Goal: Information Seeking & Learning: Compare options

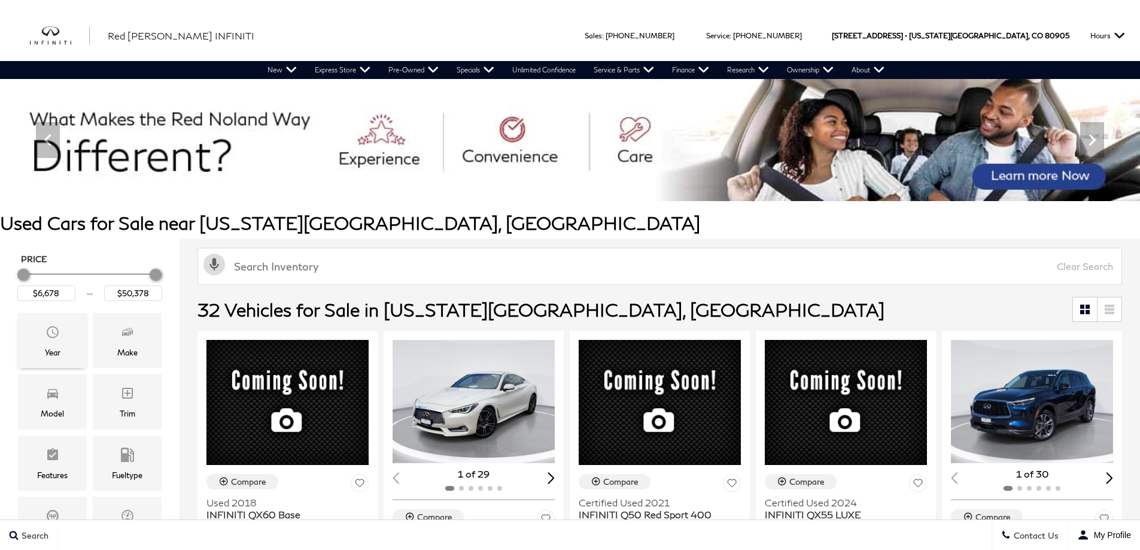
click at [51, 346] on div "Year" at bounding box center [53, 352] width 16 height 13
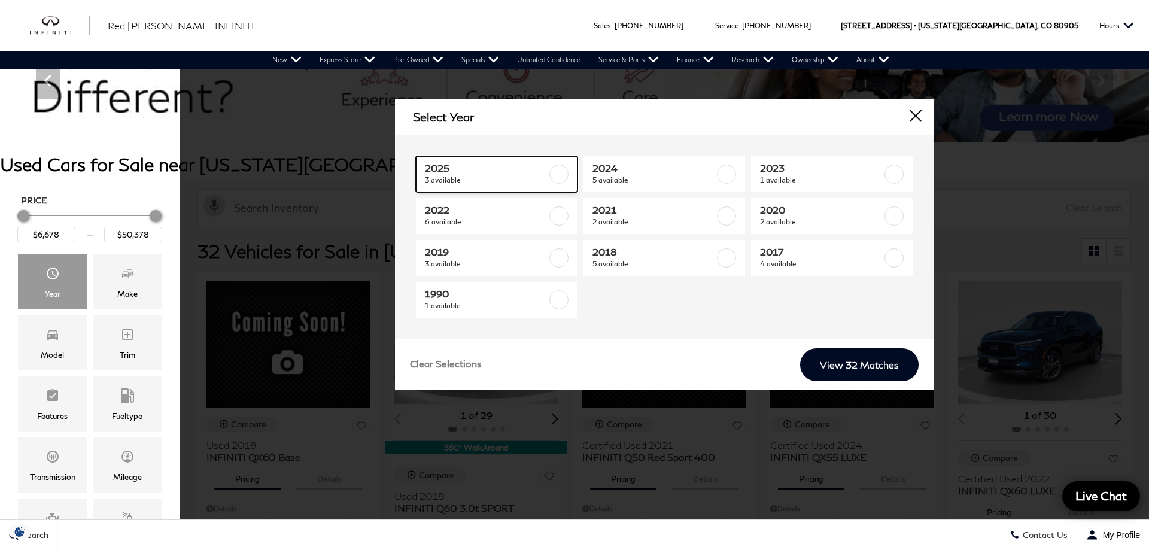
click at [552, 168] on label at bounding box center [559, 174] width 19 height 19
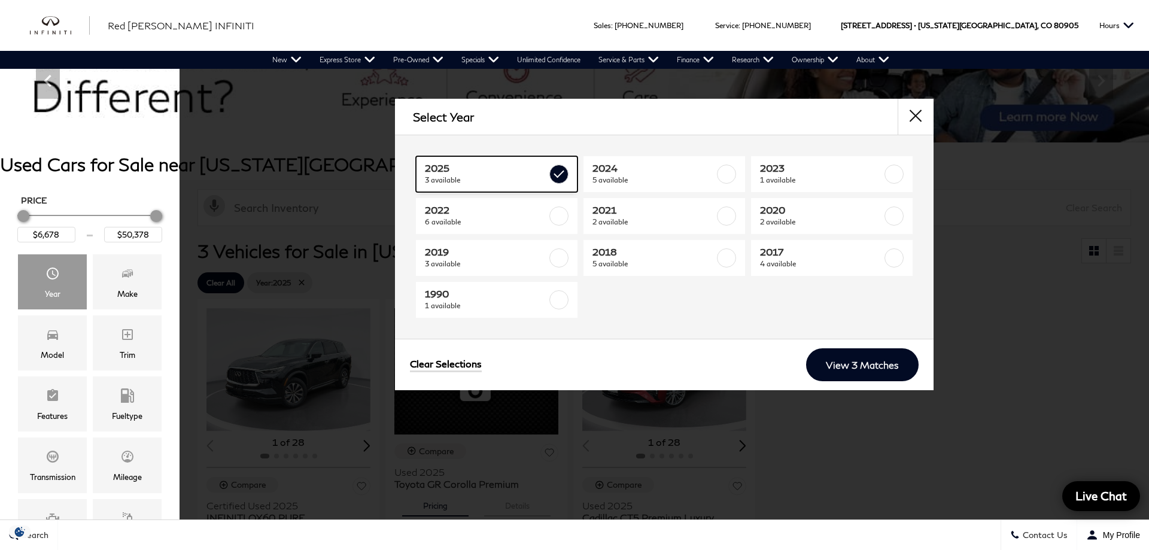
type input "$44,378"
type input "$48,378"
checkbox input "true"
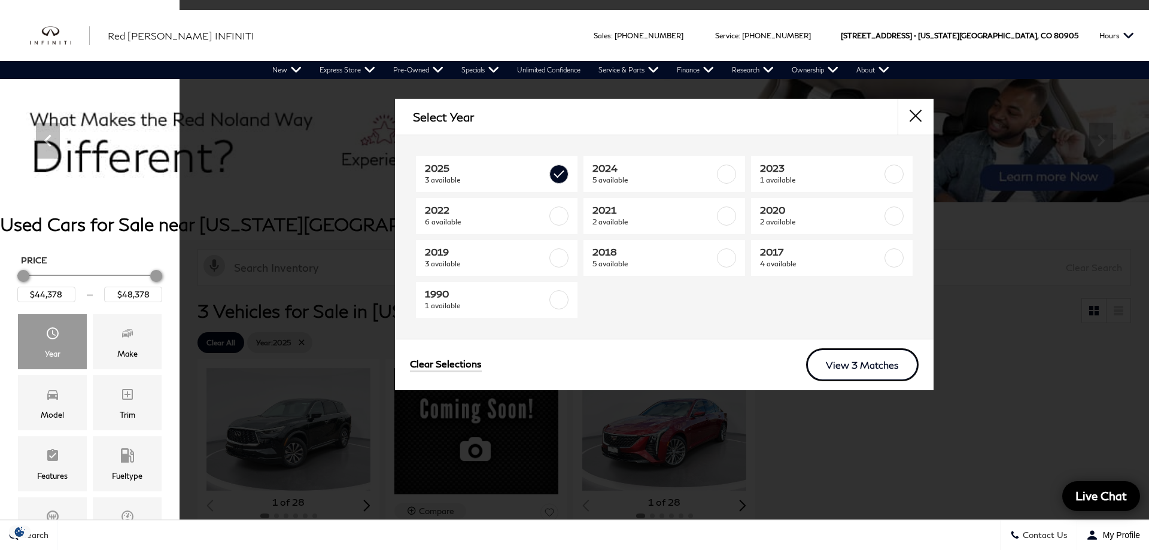
click at [849, 363] on link "View 3 Matches" at bounding box center [862, 364] width 113 height 33
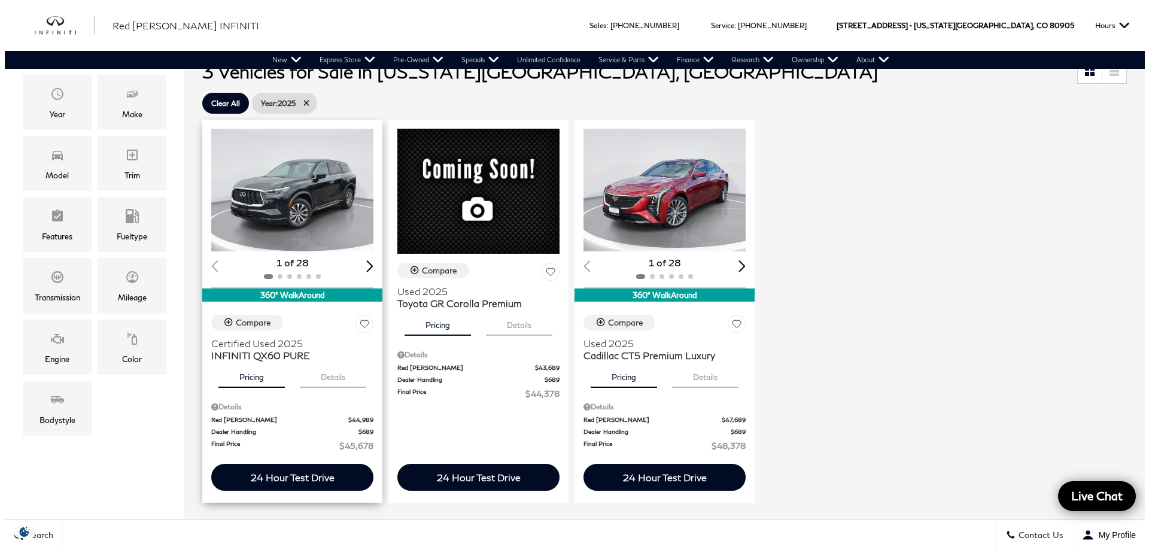
scroll to position [60, 0]
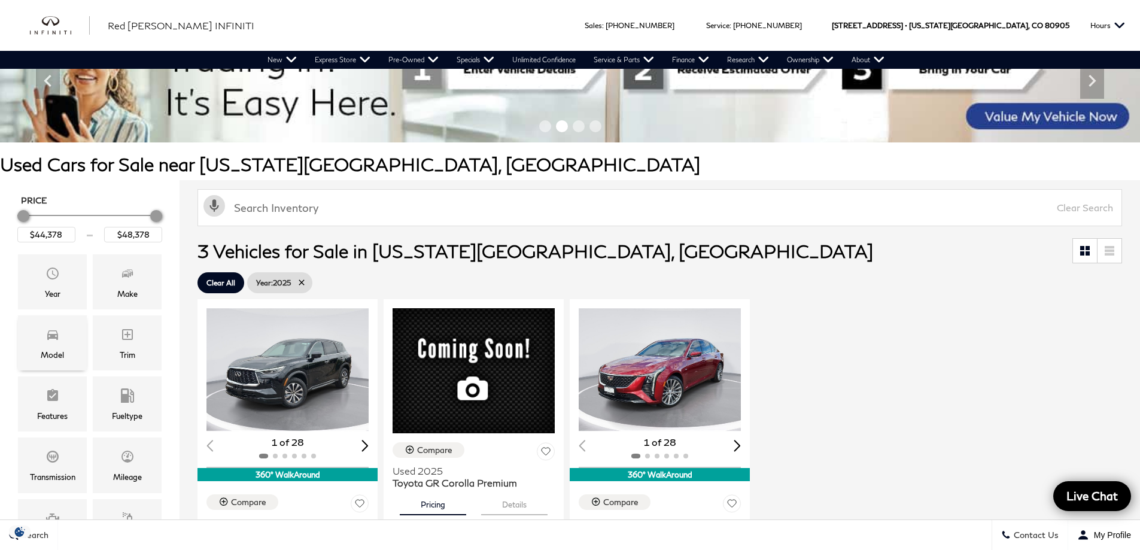
click at [64, 349] on div "Model" at bounding box center [52, 342] width 69 height 55
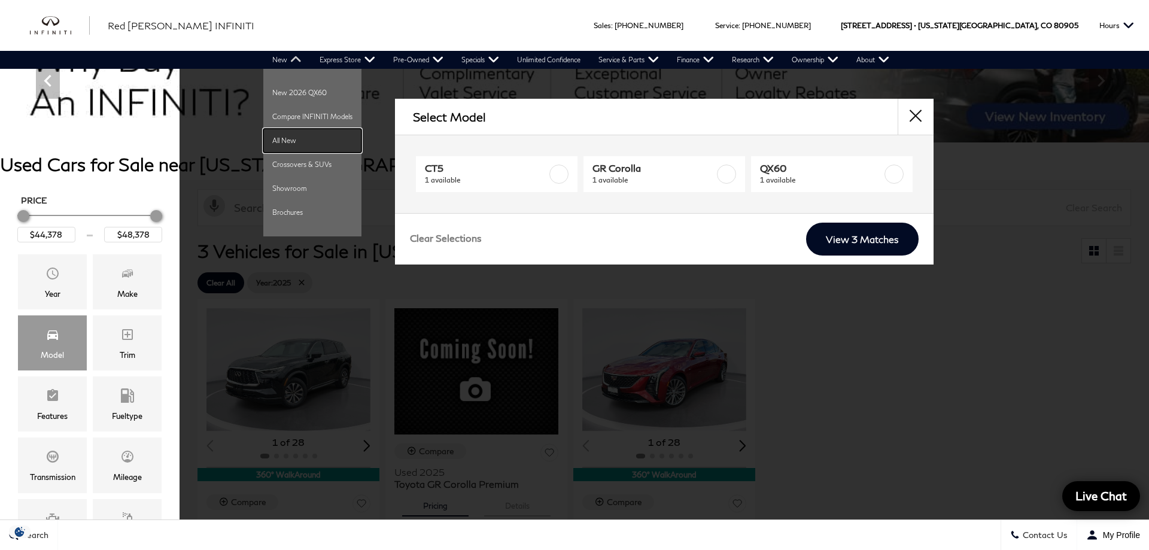
click at [292, 137] on link "All New" at bounding box center [312, 141] width 98 height 24
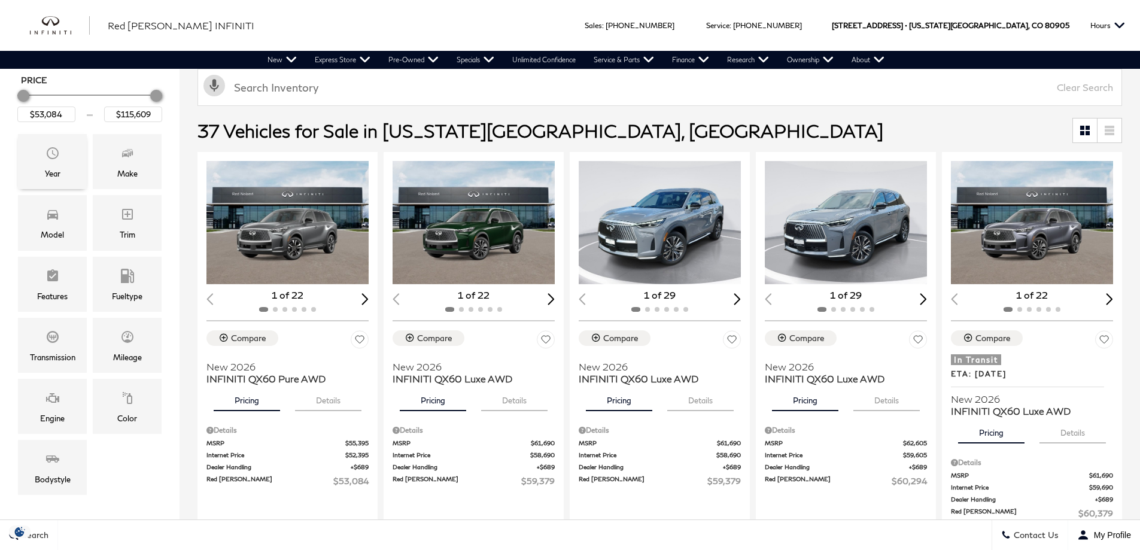
click at [60, 163] on div "Year" at bounding box center [52, 161] width 69 height 55
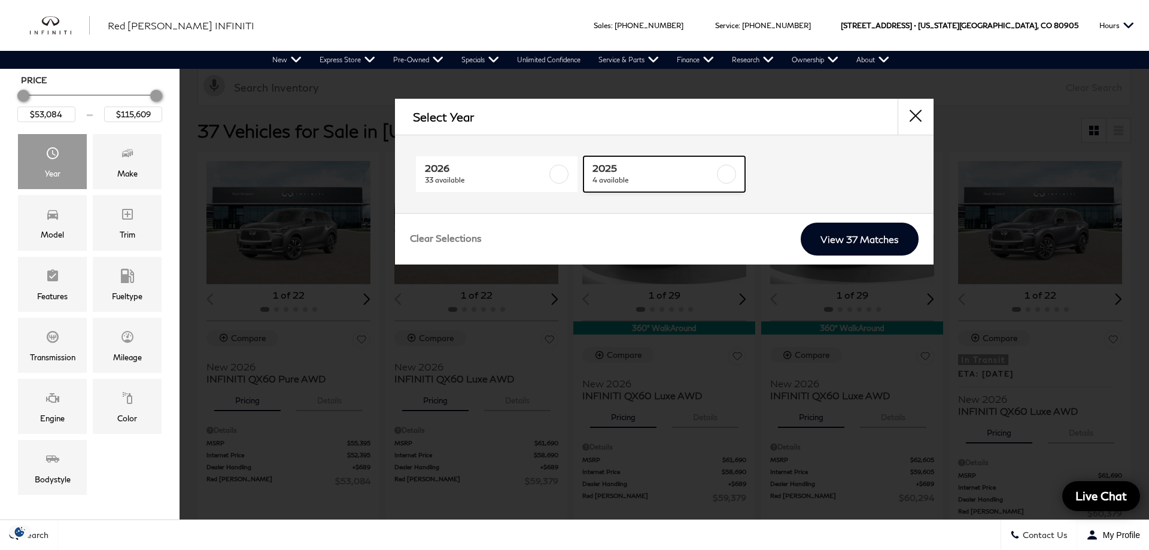
click at [730, 172] on label at bounding box center [726, 174] width 19 height 19
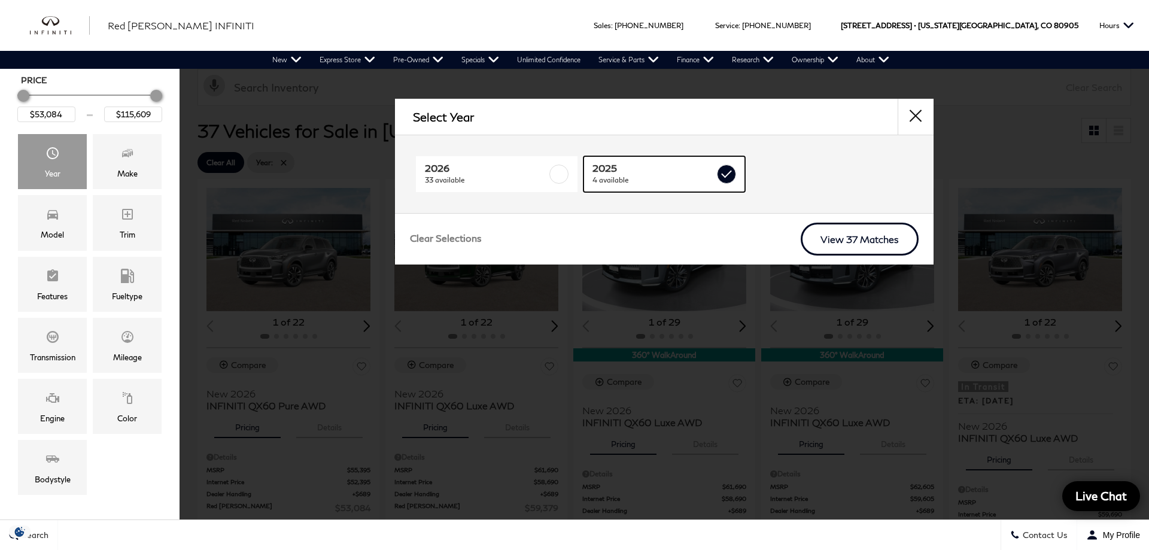
type input "$62,239"
type input "$83,614"
checkbox input "true"
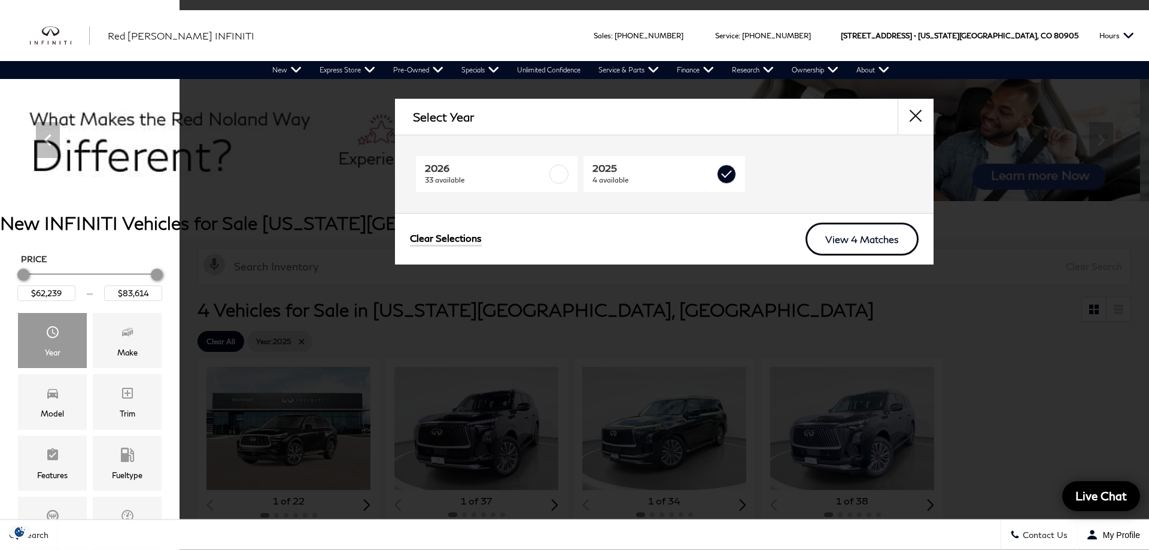
click at [841, 238] on link "View 4 Matches" at bounding box center [862, 239] width 113 height 33
